Goal: Check status

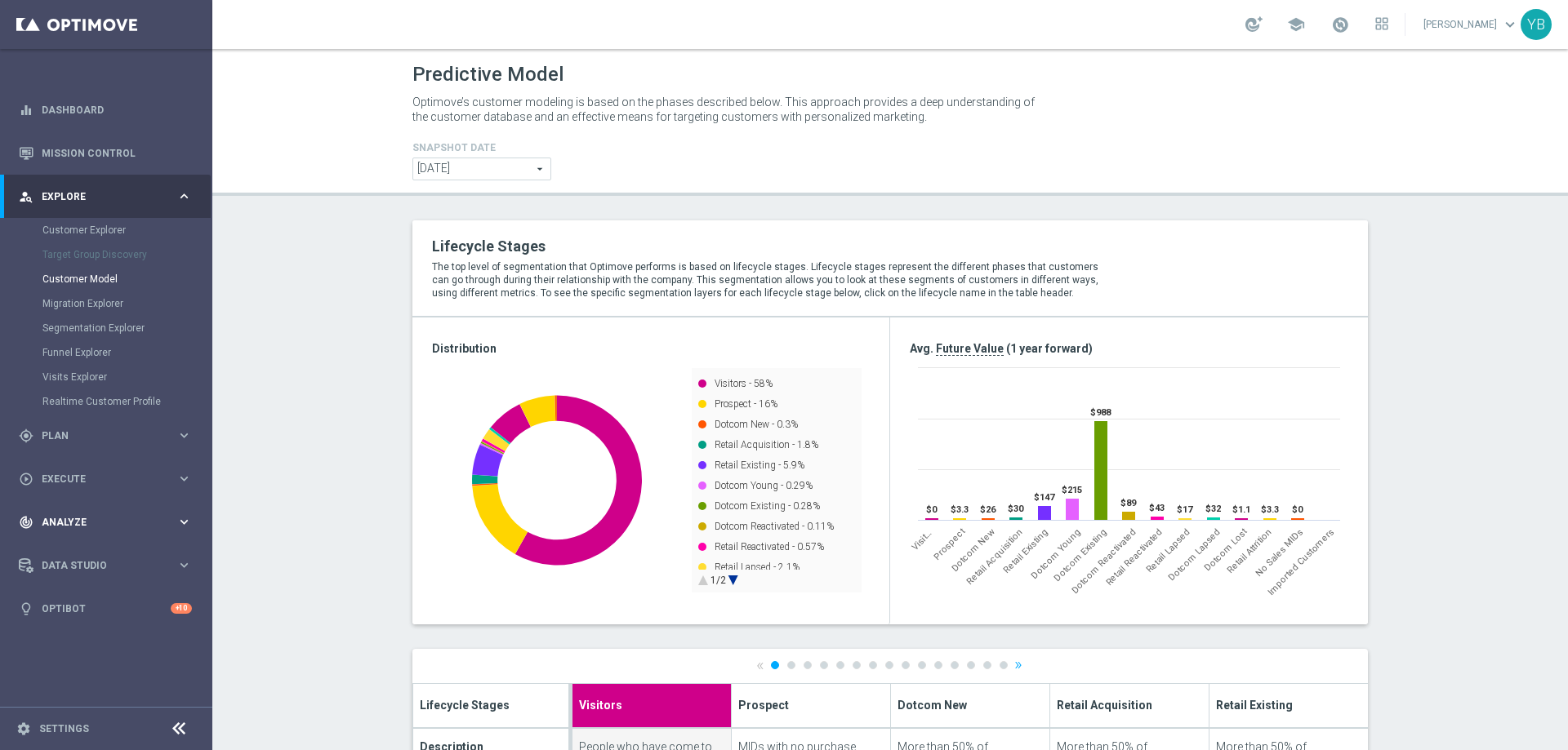
click at [186, 517] on icon "keyboard_arrow_right" at bounding box center [184, 522] width 15 height 15
click at [177, 488] on icon "keyboard_arrow_right" at bounding box center [184, 483] width 15 height 15
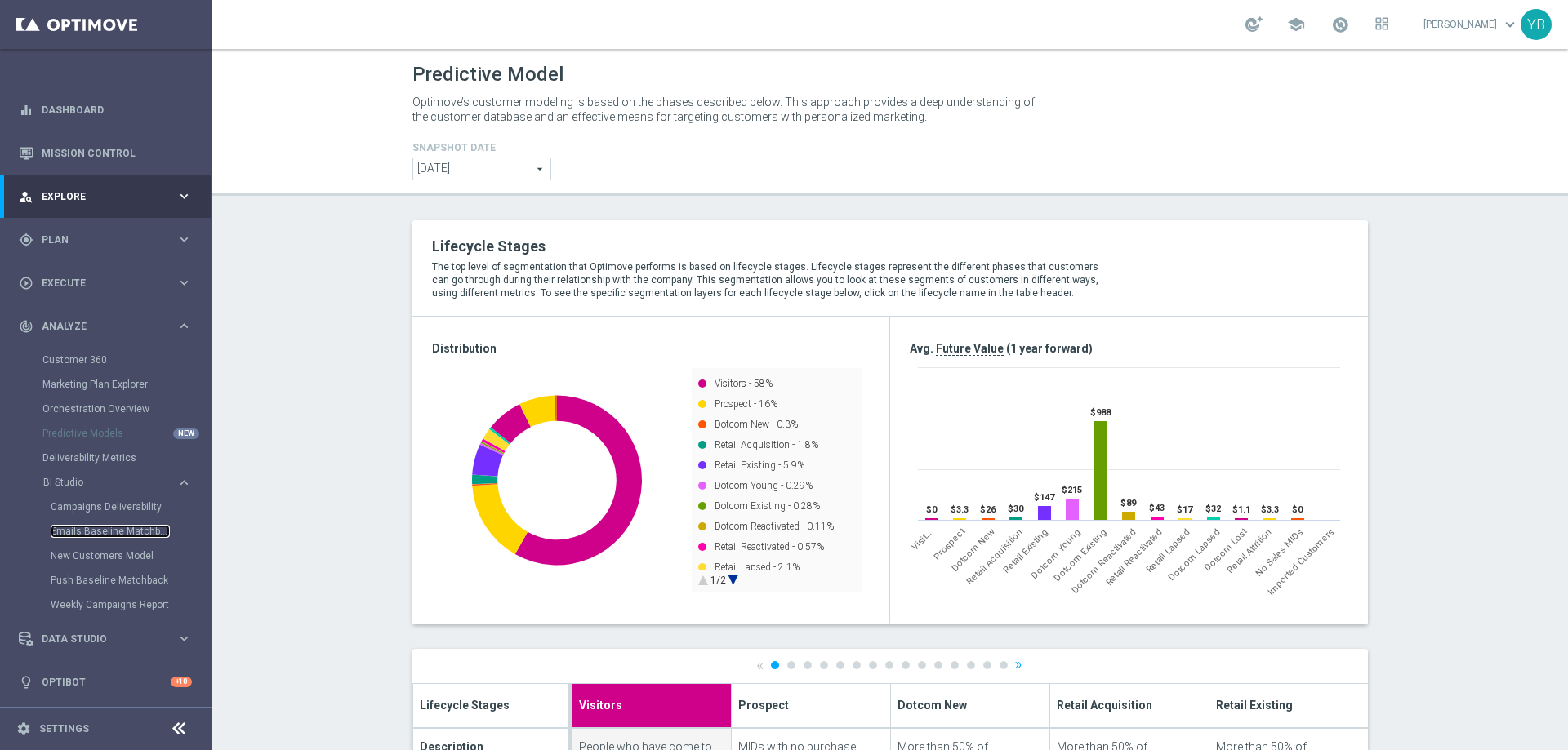
drag, startPoint x: 100, startPoint y: 532, endPoint x: 263, endPoint y: 550, distance: 164.0
click at [100, 531] on link "Emails Baseline Matchback" at bounding box center [110, 531] width 119 height 13
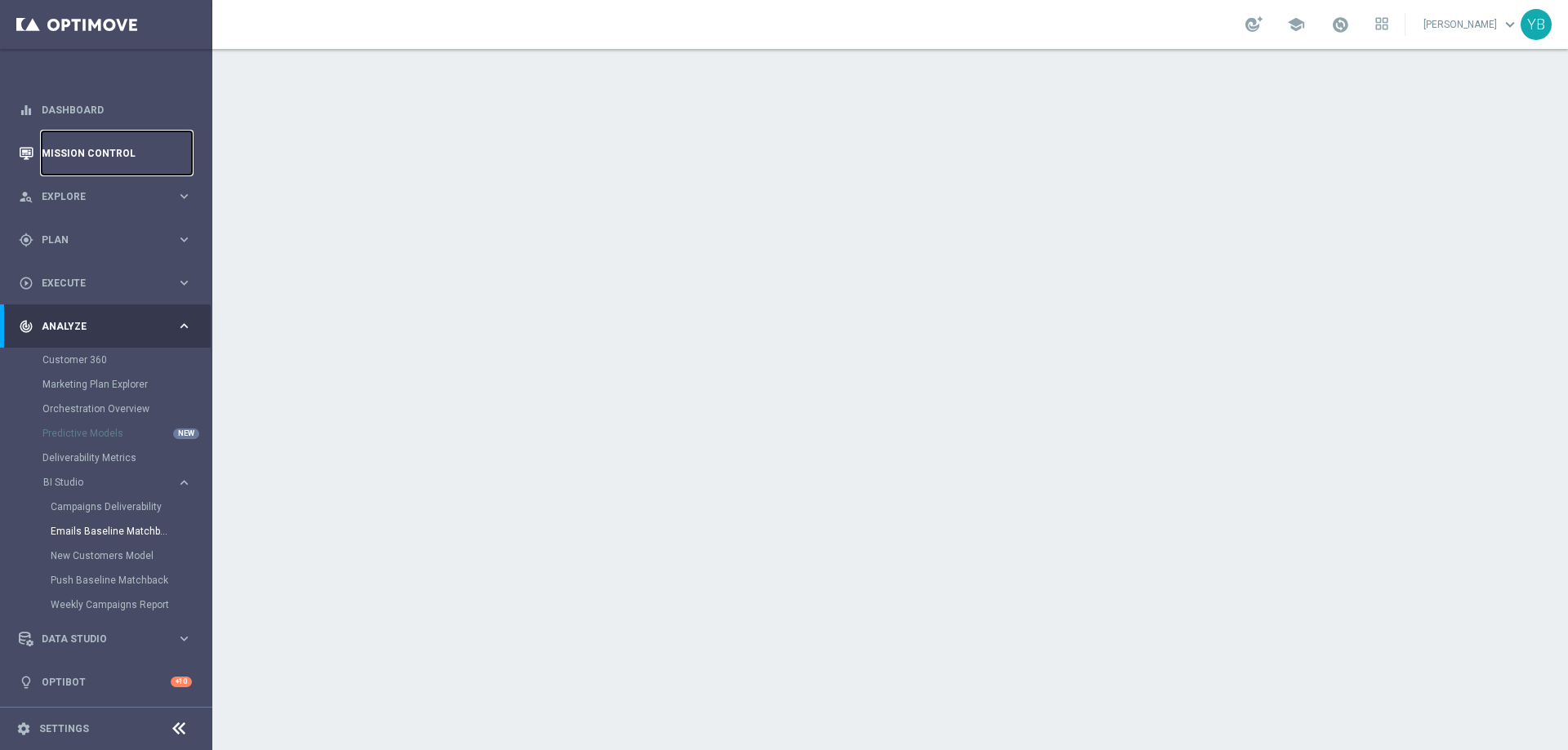
click at [134, 153] on link "Mission Control" at bounding box center [117, 153] width 150 height 43
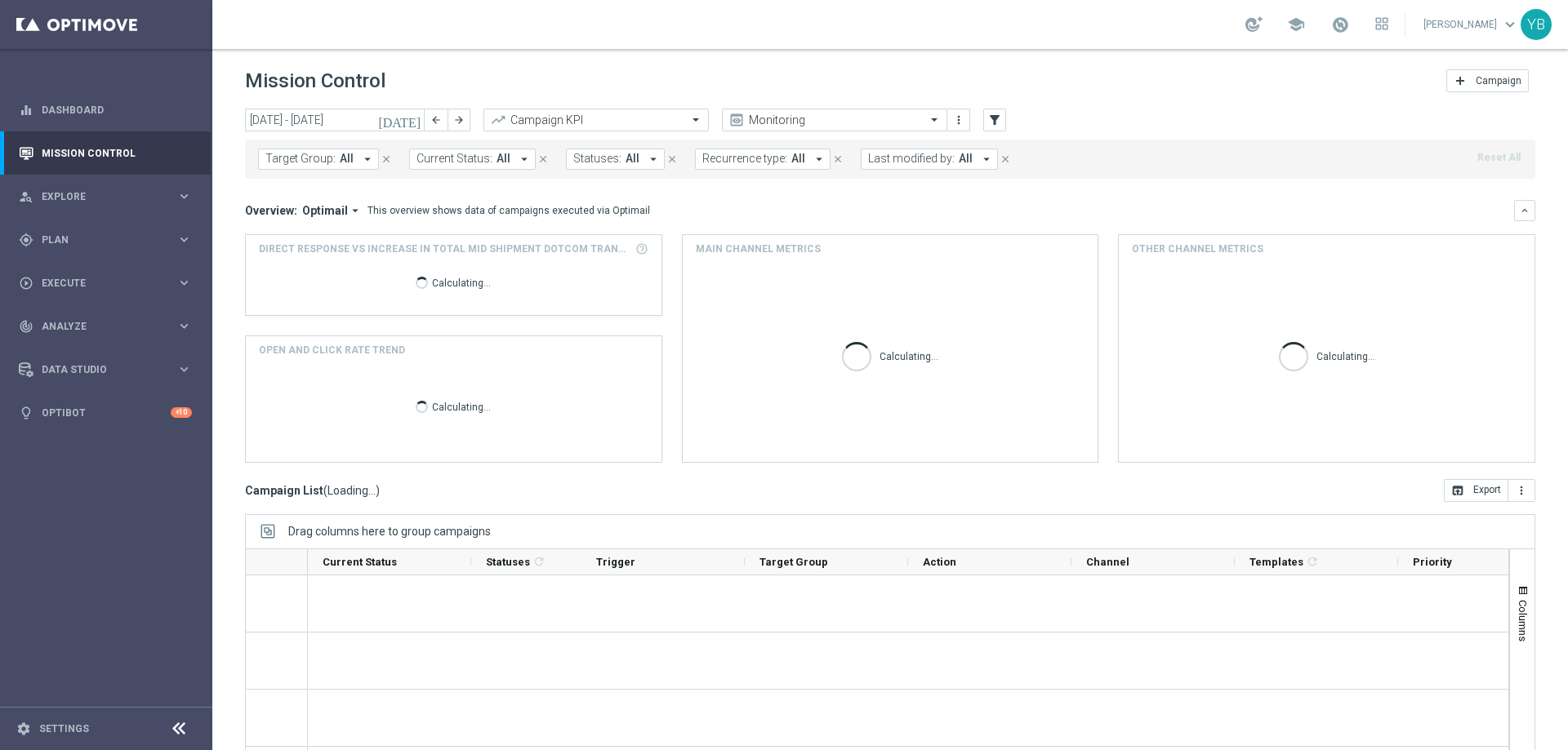
click at [414, 108] on button "[DATE]" at bounding box center [400, 120] width 49 height 25
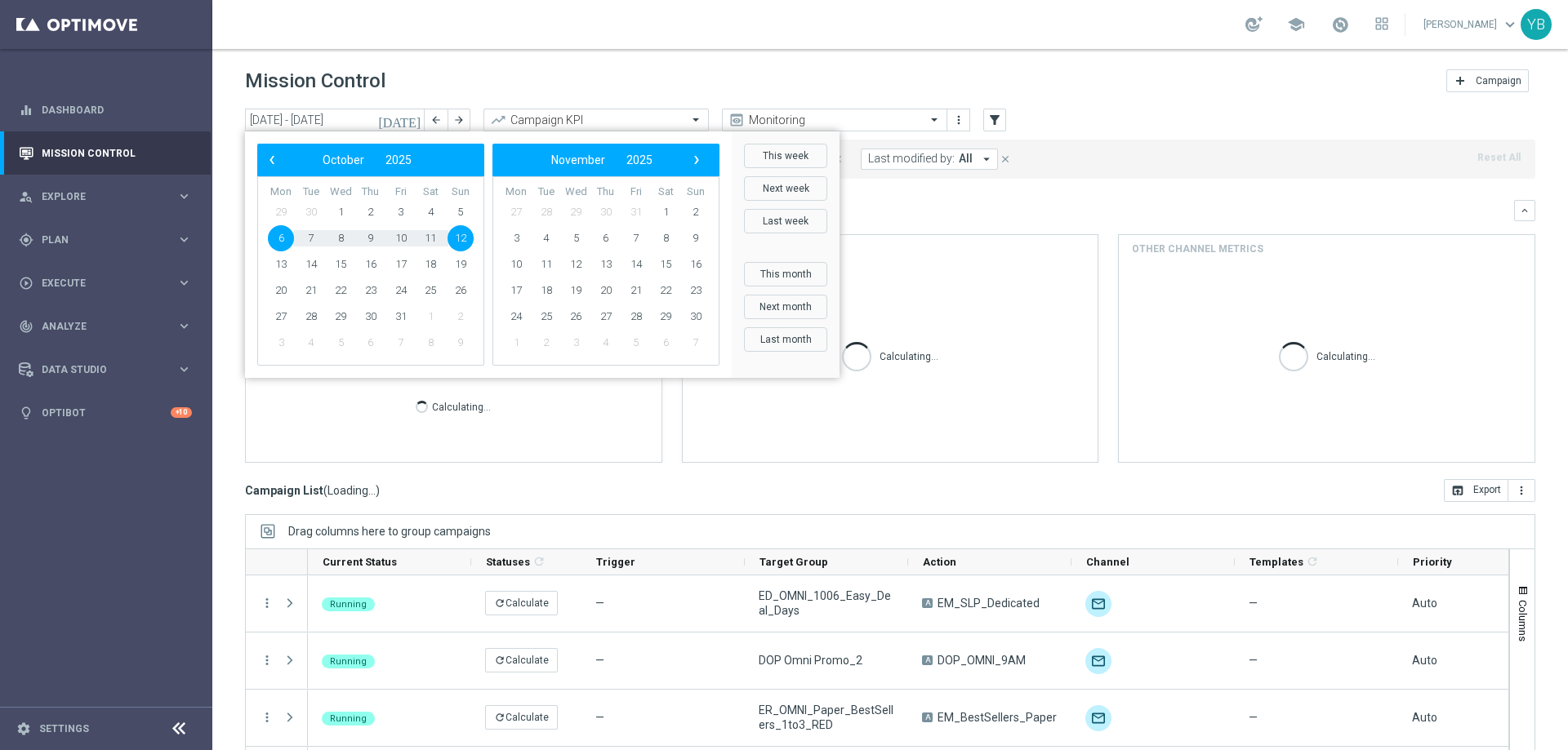
click at [411, 120] on icon "[DATE]" at bounding box center [401, 119] width 44 height 14
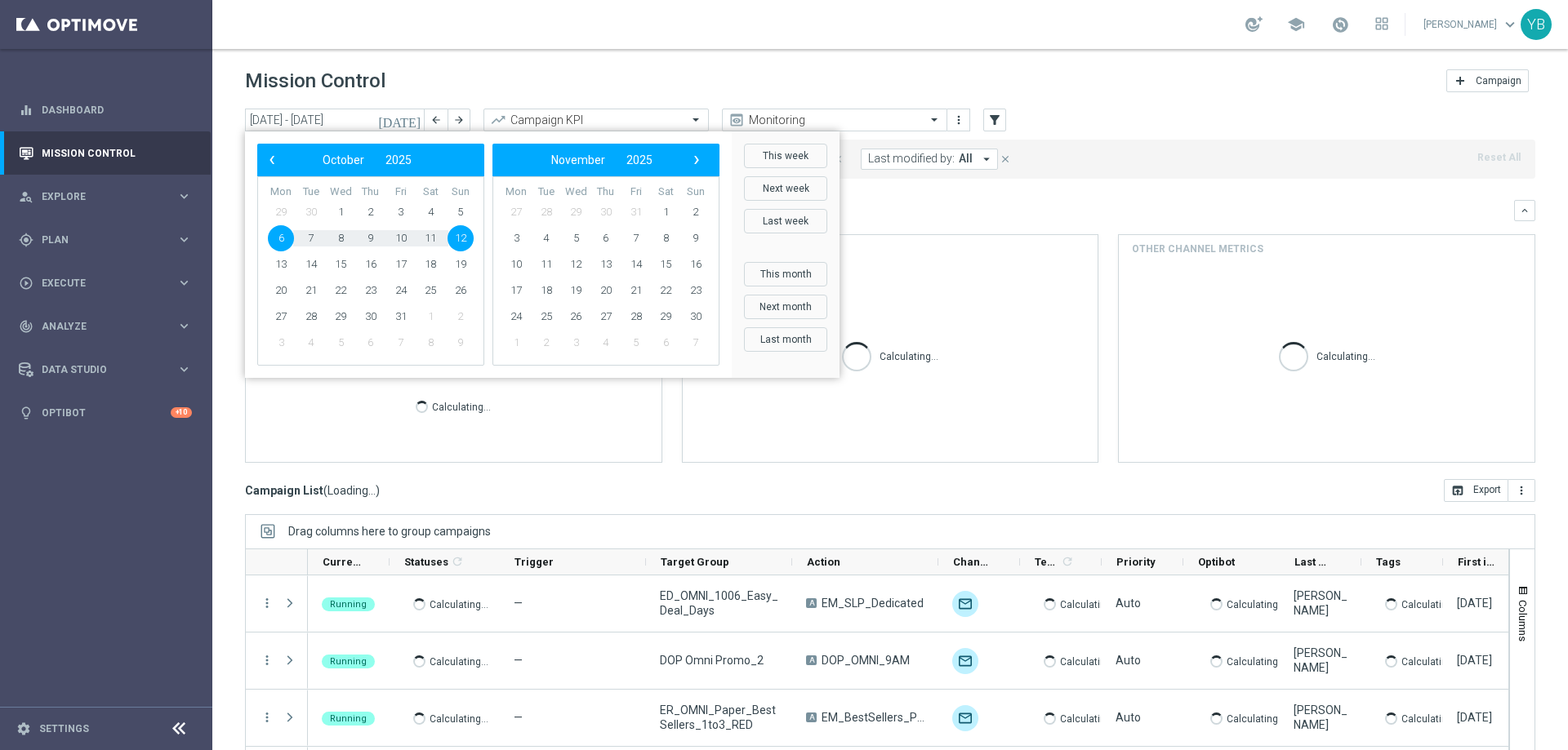
click at [275, 239] on span "6" at bounding box center [281, 238] width 26 height 26
type input "[DATE] - [DATE]"
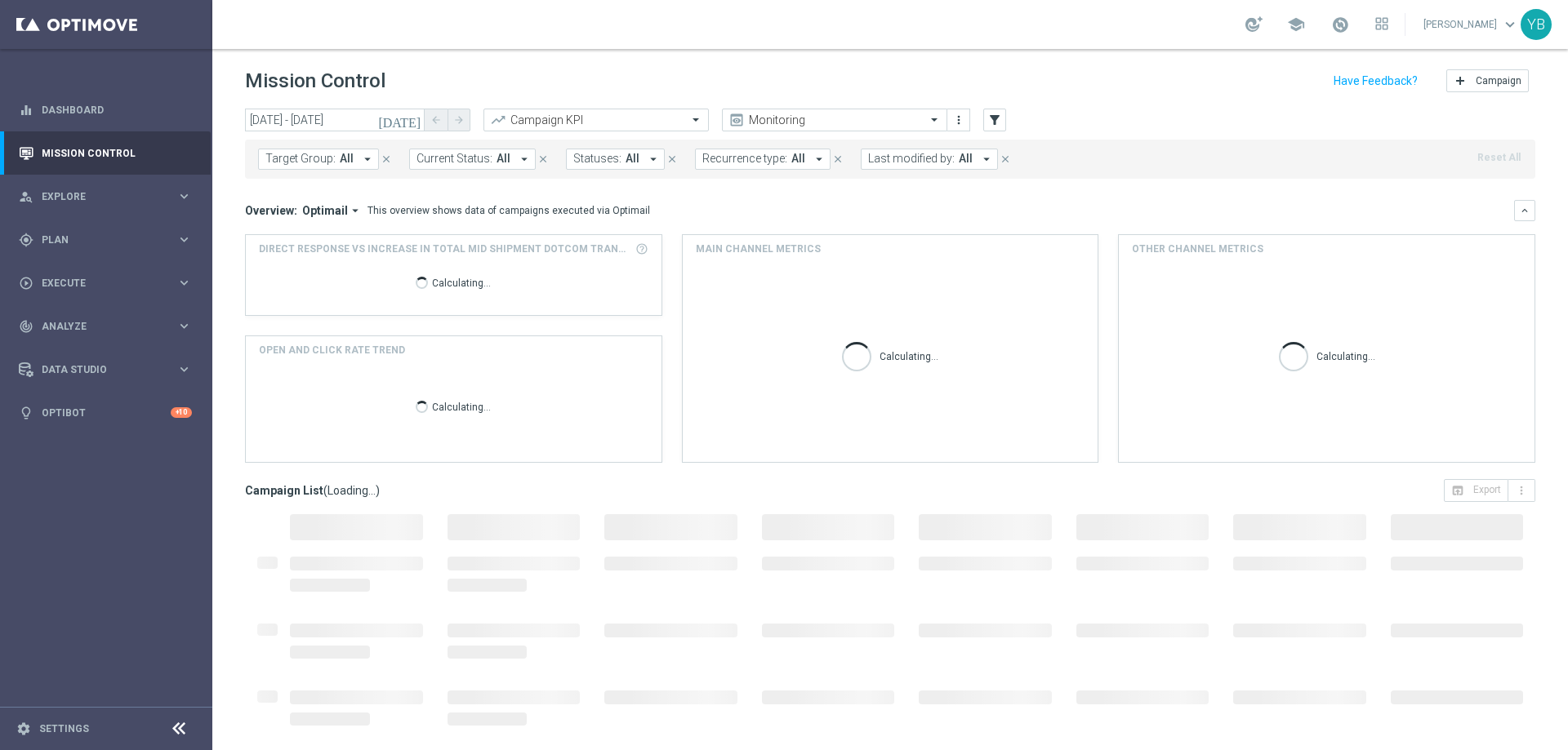
click at [350, 205] on icon "arrow_drop_down" at bounding box center [355, 211] width 14 height 14
click at [310, 227] on div "Analysis" at bounding box center [317, 235] width 98 height 23
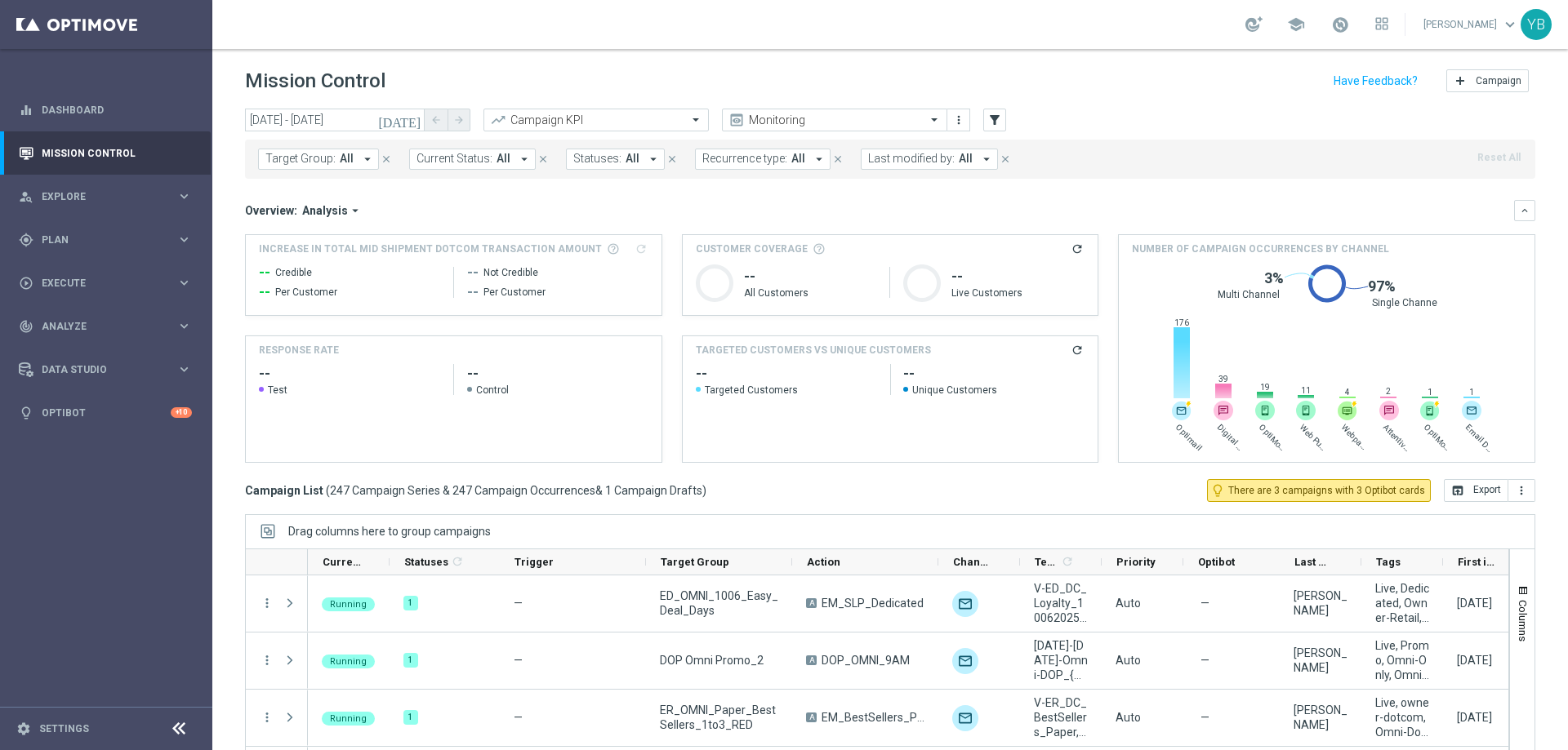
click at [1071, 341] on div "TARGETED CUSTOMERS VS UNIQUE CUSTOMERS refresh" at bounding box center [891, 350] width 416 height 28
click at [1073, 355] on icon "refresh" at bounding box center [1077, 349] width 13 height 13
